Goal: Information Seeking & Learning: Learn about a topic

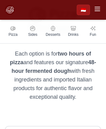
click at [10, 5] on img at bounding box center [10, 10] width 10 height 10
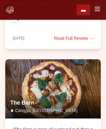
scroll to position [2556, 0]
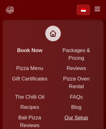
click at [64, 114] on link "Our Setup" at bounding box center [76, 117] width 24 height 6
